Goal: Transaction & Acquisition: Purchase product/service

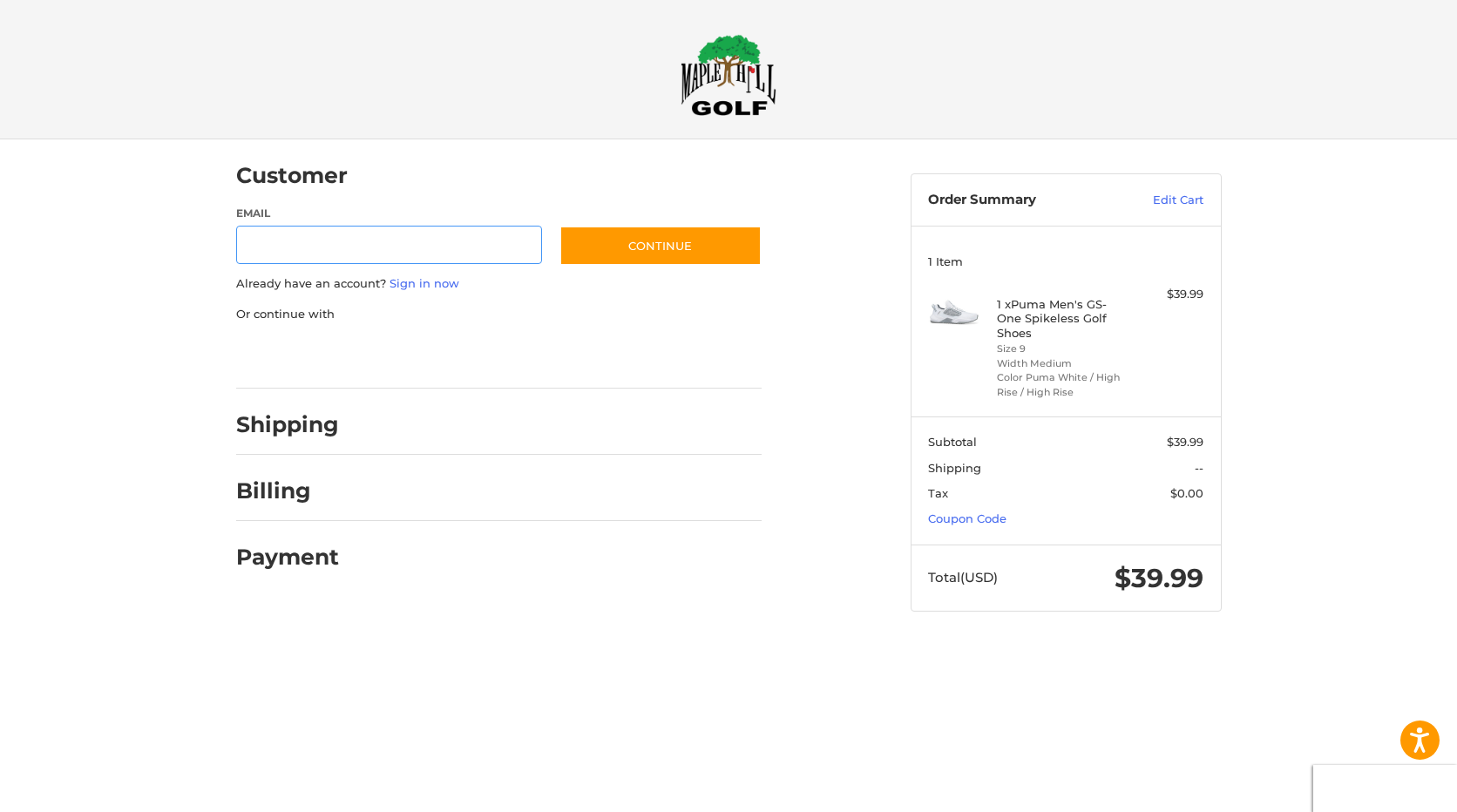
paste input "**********"
drag, startPoint x: 490, startPoint y: 242, endPoint x: 227, endPoint y: 236, distance: 263.1
click at [227, 236] on div "**********" at bounding box center [560, 363] width 675 height 447
type input "**********"
